Goal: Navigation & Orientation: Find specific page/section

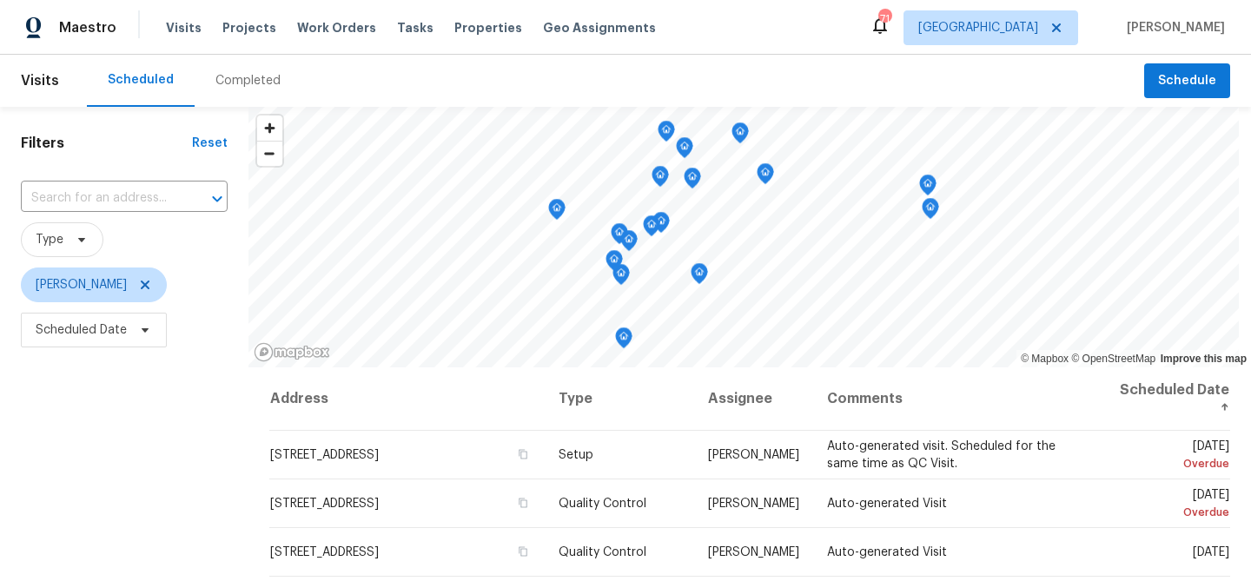
scroll to position [241, 0]
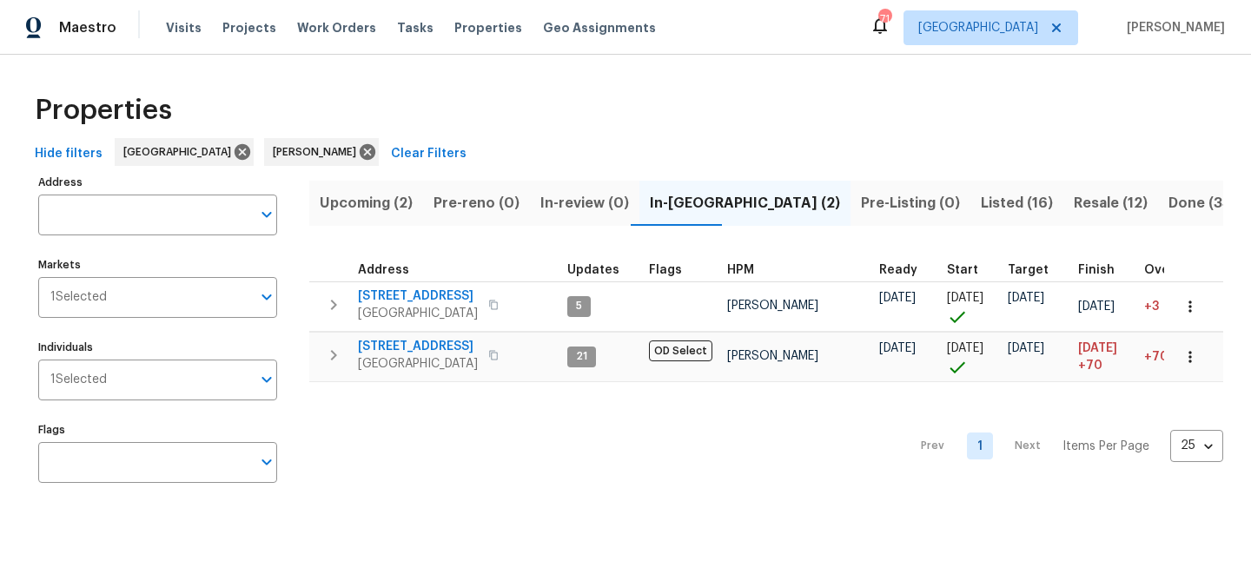
click at [372, 199] on span "Upcoming (2)" at bounding box center [366, 203] width 93 height 24
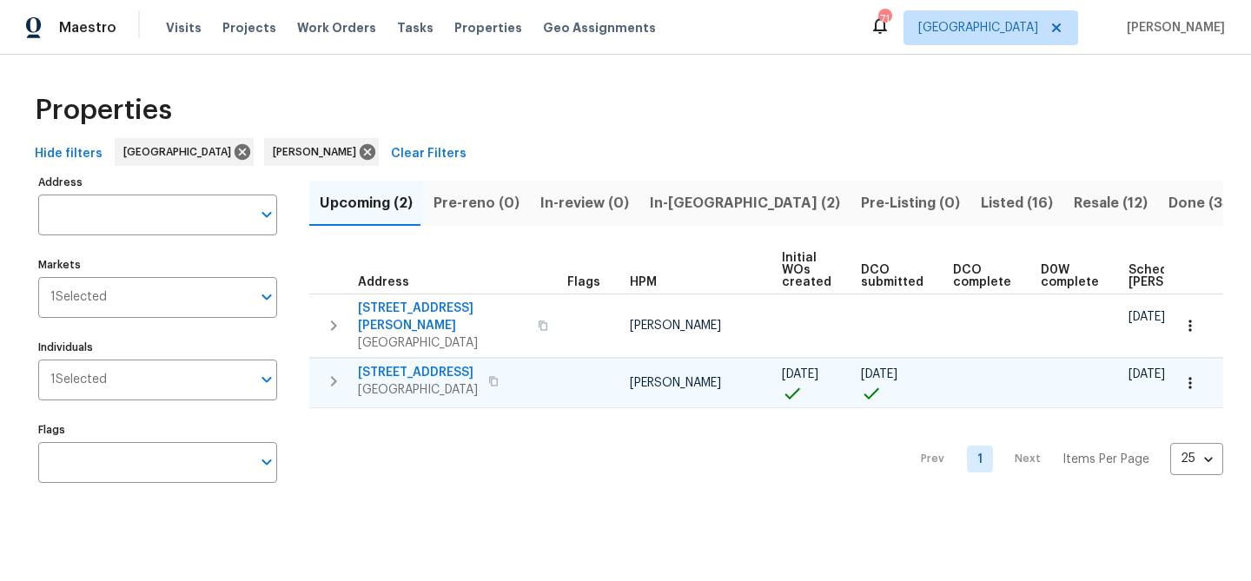
click at [395, 364] on span "201 Cedar Rock Trce" at bounding box center [418, 372] width 120 height 17
click at [673, 198] on span "In-[GEOGRAPHIC_DATA] (2)" at bounding box center [745, 203] width 190 height 24
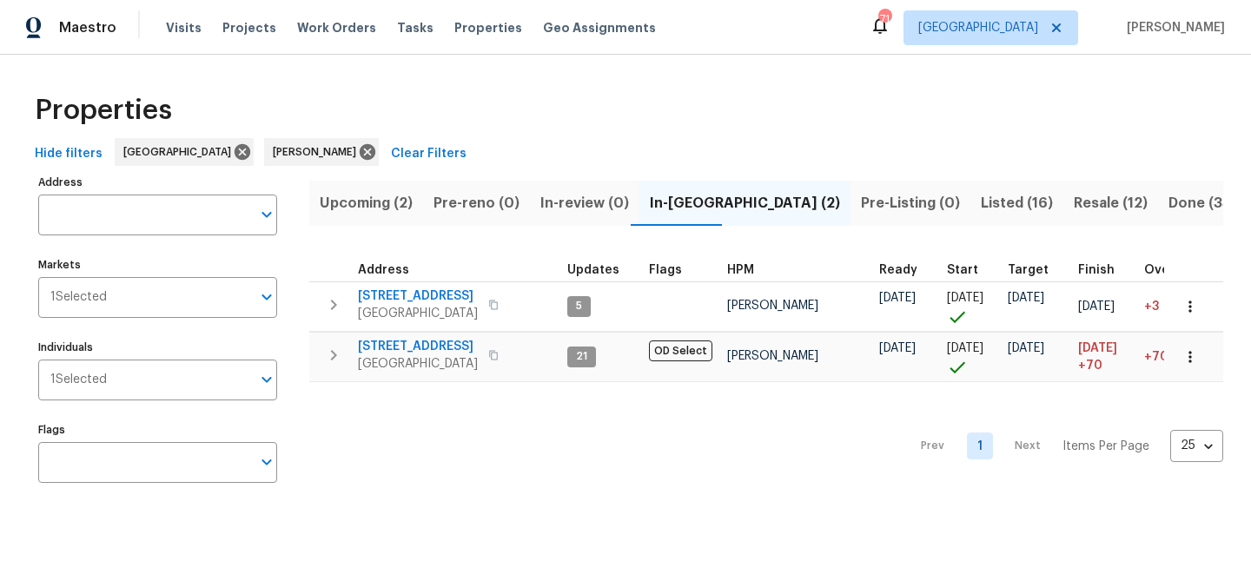
click at [376, 209] on span "Upcoming (2)" at bounding box center [366, 203] width 93 height 24
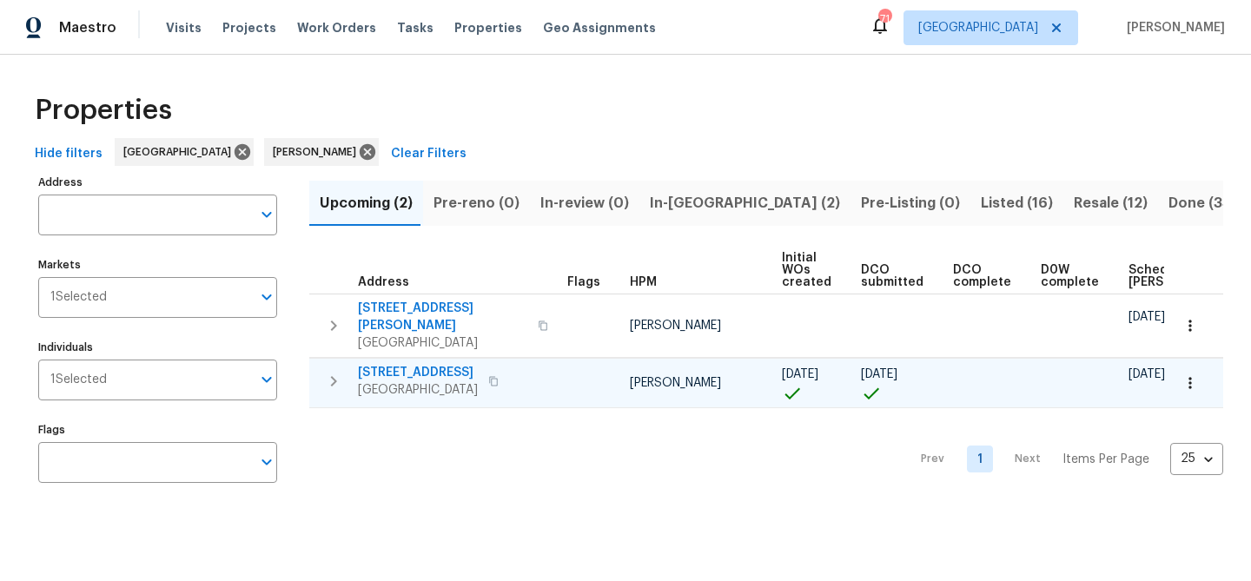
click at [1193, 374] on icon "button" at bounding box center [1189, 382] width 17 height 17
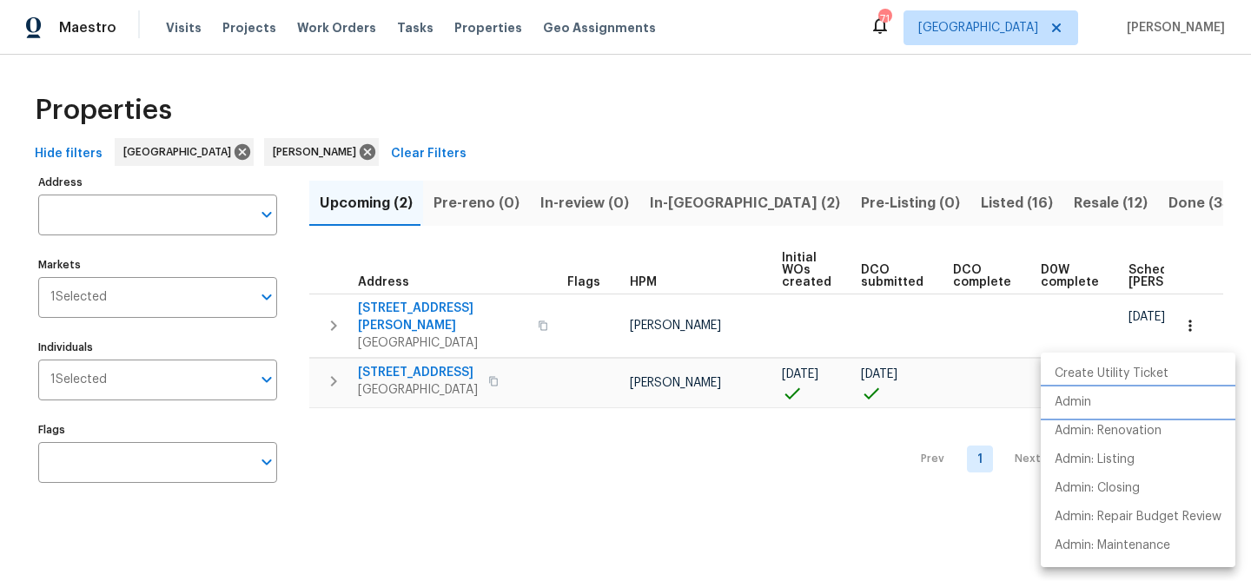
click at [1141, 410] on li "Admin" at bounding box center [1138, 402] width 195 height 29
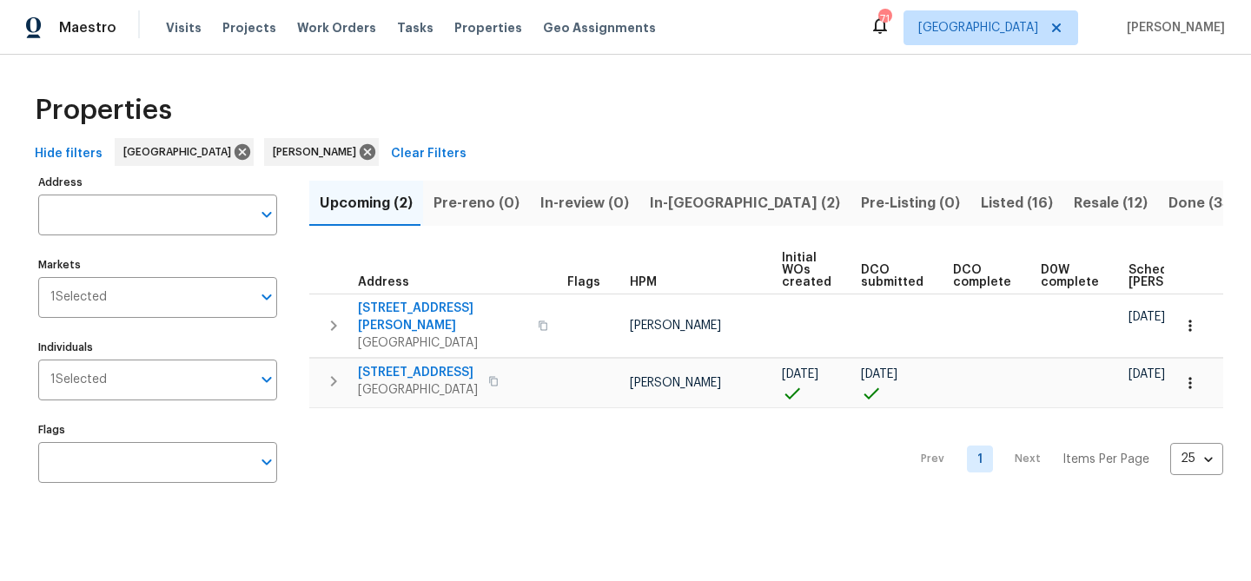
click at [659, 202] on span "In-[GEOGRAPHIC_DATA] (2)" at bounding box center [745, 203] width 190 height 24
